Goal: Find specific page/section: Find specific page/section

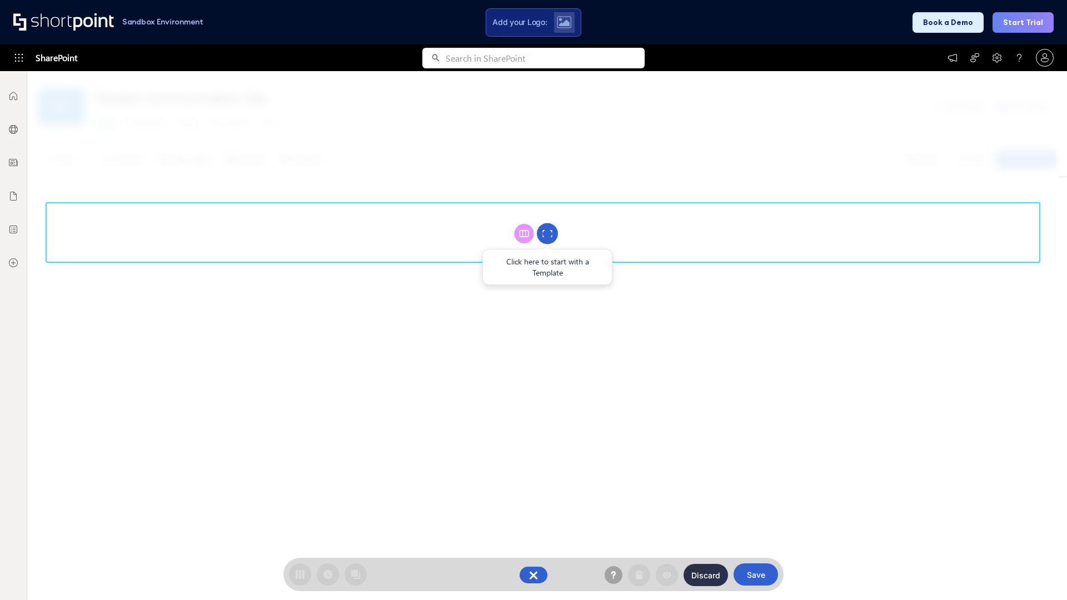
click at [548, 233] on circle at bounding box center [547, 233] width 21 height 21
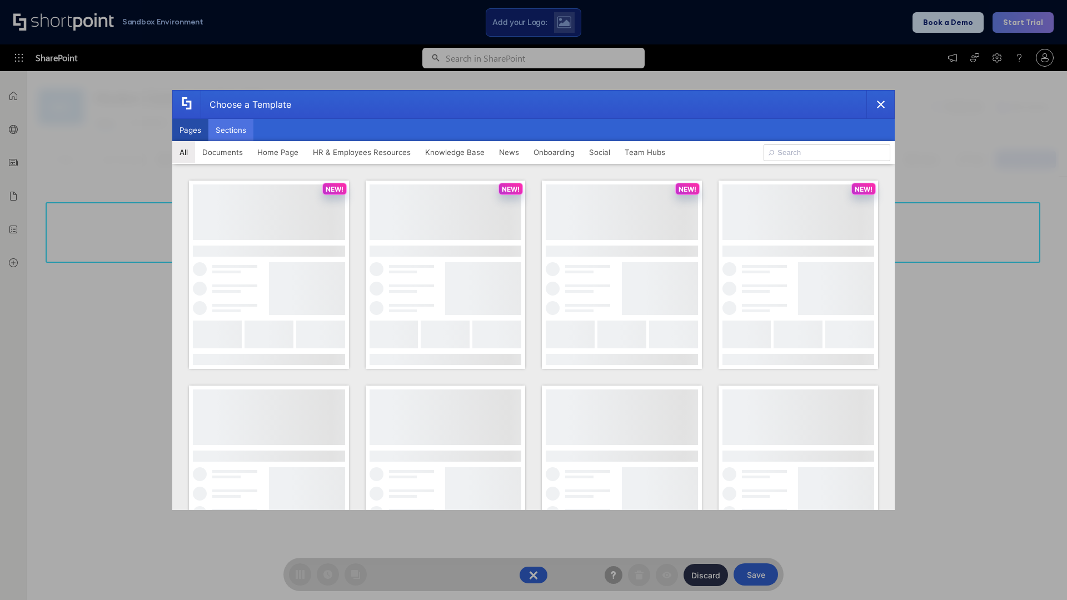
click at [231, 130] on button "Sections" at bounding box center [230, 130] width 45 height 22
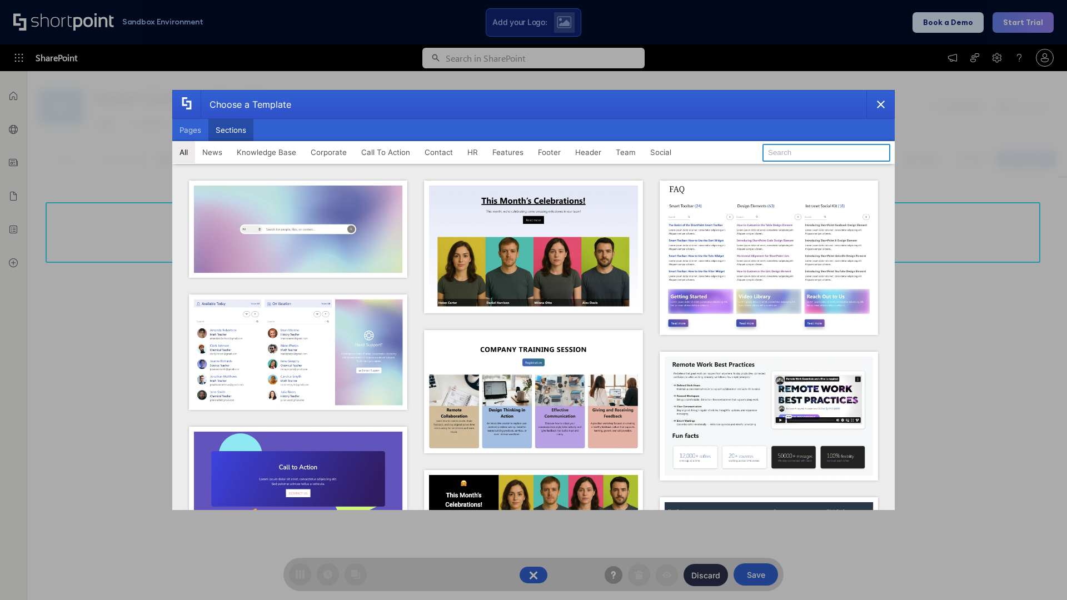
type input "FAQ 1"
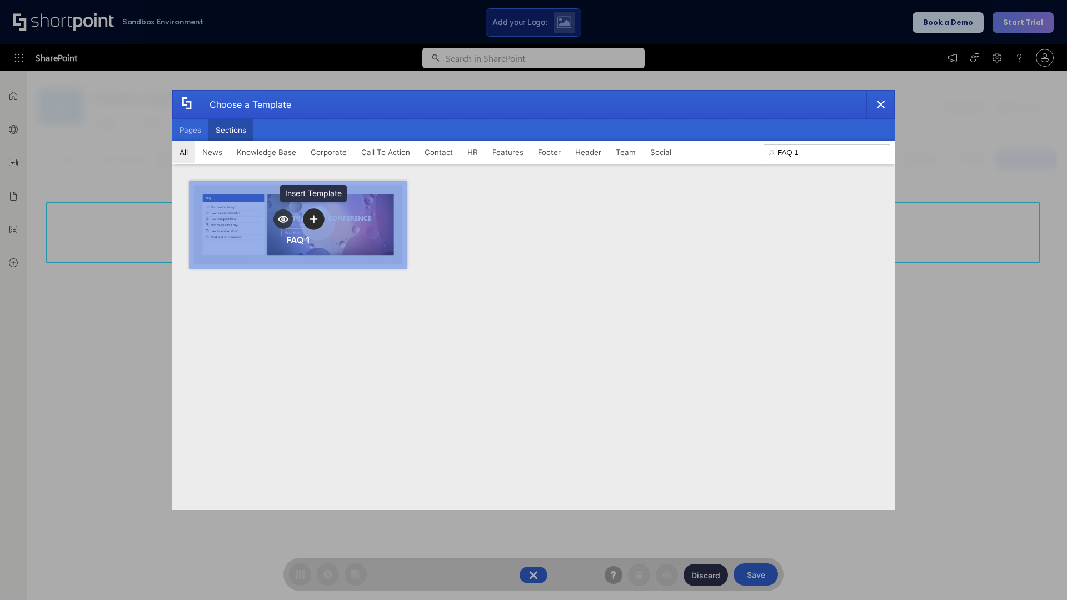
click at [314, 219] on icon "template selector" at bounding box center [314, 219] width 8 height 8
